Goal: Information Seeking & Learning: Check status

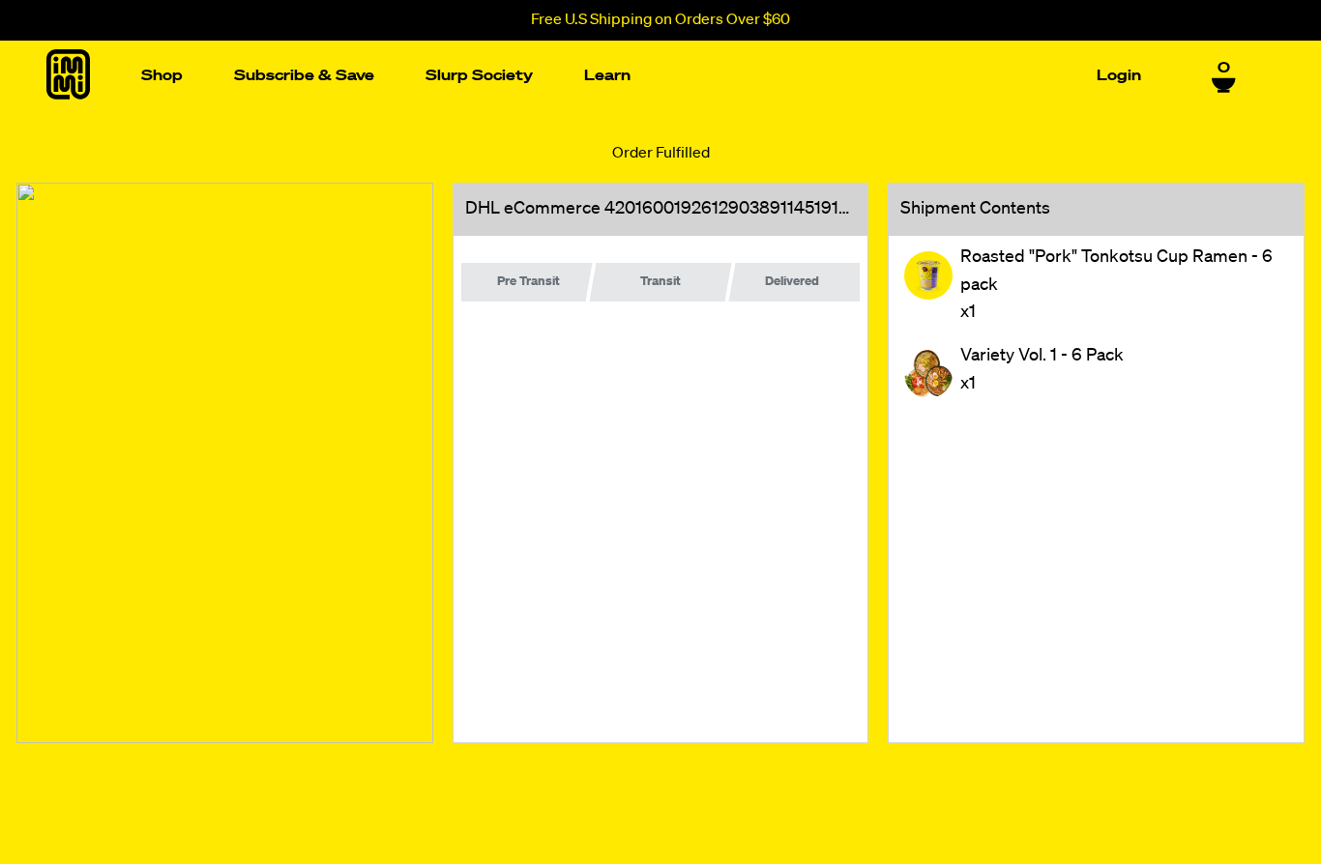
click at [749, 195] on section "DHL eCommerce 420160019261290389114519185224" at bounding box center [660, 210] width 415 height 52
click at [705, 218] on link "420160019261290389114519185224" at bounding box center [746, 208] width 284 height 17
click at [803, 198] on section "DHL eCommerce 420160019261290389114519185224" at bounding box center [660, 210] width 415 height 52
click at [774, 209] on link "420160019261290389114519185224" at bounding box center [746, 208] width 284 height 17
